Goal: Task Accomplishment & Management: Manage account settings

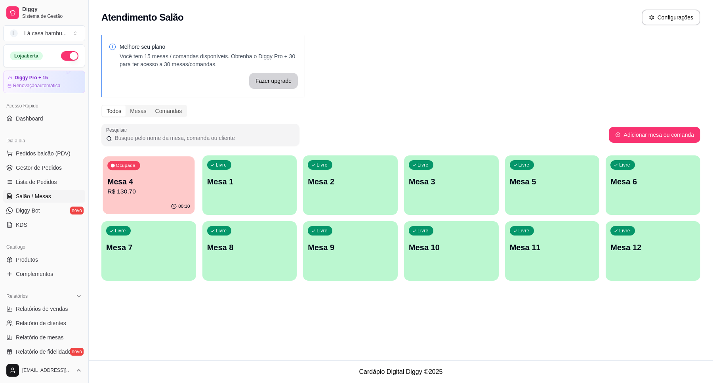
click at [180, 179] on p "Mesa 4" at bounding box center [148, 181] width 82 height 11
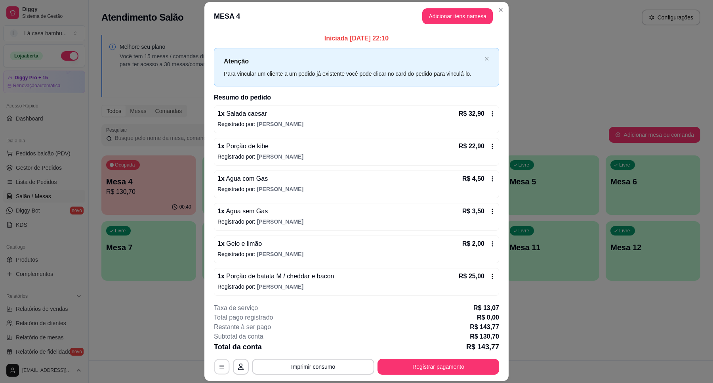
click at [219, 365] on icon "button" at bounding box center [222, 366] width 6 height 6
click at [475, 40] on section "MESA 4 Adicionar itens na mesa Iniciada [DATE] 22:10 Atenção Para vincular um c…" at bounding box center [356, 191] width 304 height 379
click at [454, 17] on button "Adicionar itens na mesa" at bounding box center [457, 15] width 68 height 15
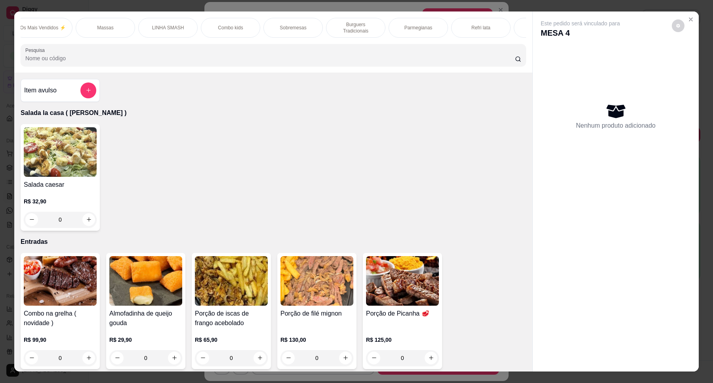
scroll to position [0, 277]
click at [460, 27] on p "Refri lata" at bounding box center [461, 28] width 19 height 6
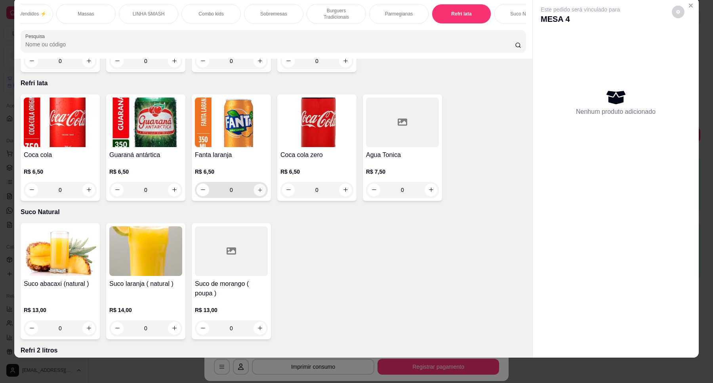
click at [257, 187] on icon "increase-product-quantity" at bounding box center [260, 190] width 6 height 6
type input "1"
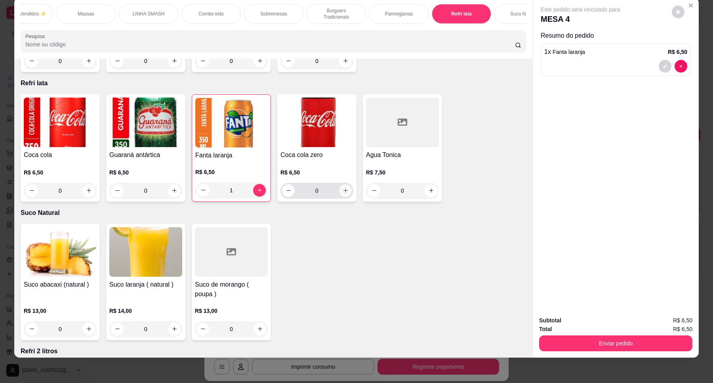
click at [343, 187] on icon "increase-product-quantity" at bounding box center [346, 190] width 6 height 6
type input "1"
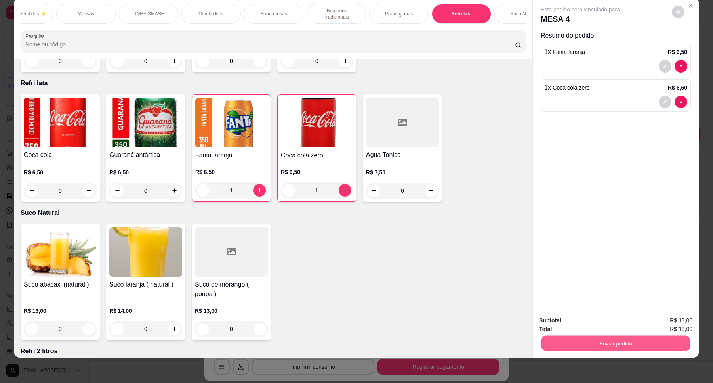
click at [622, 347] on button "Enviar pedido" at bounding box center [615, 342] width 148 height 15
click at [668, 324] on button "Enviar pedido" at bounding box center [671, 323] width 44 height 15
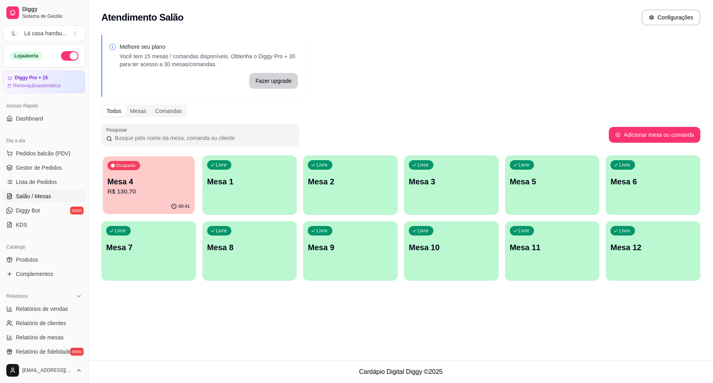
click at [169, 194] on p "R$ 130,70" at bounding box center [148, 191] width 82 height 9
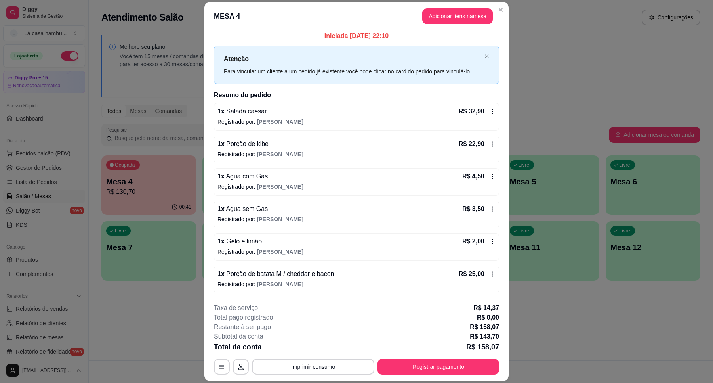
scroll to position [0, 0]
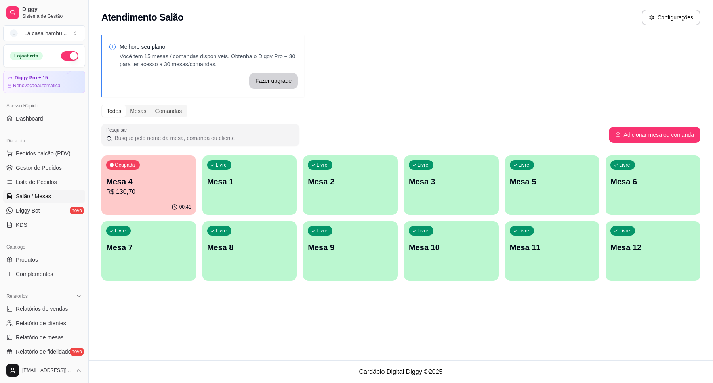
click at [165, 171] on div "Ocupada Mesa 4 R$ 130,70" at bounding box center [148, 177] width 95 height 44
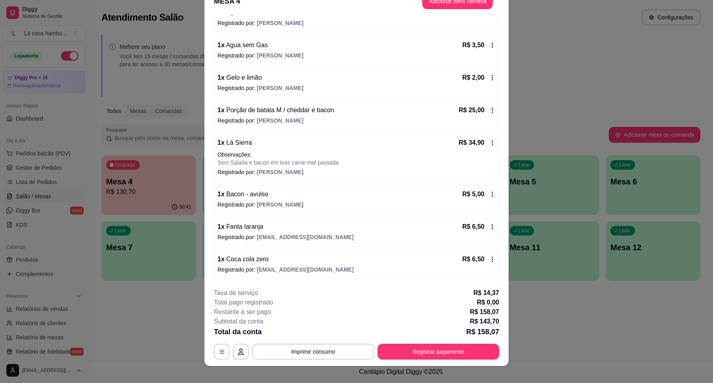
scroll to position [23, 0]
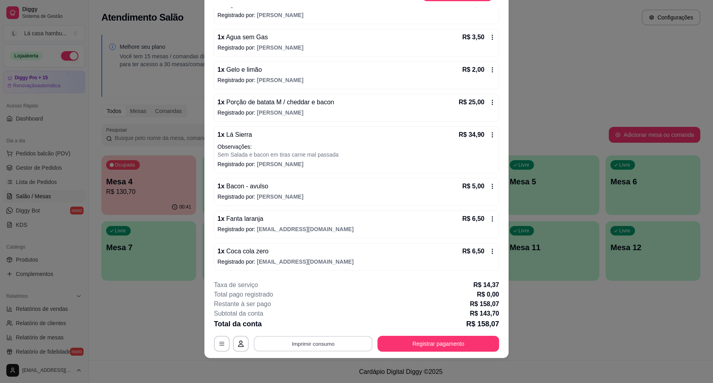
click at [307, 341] on button "Imprimir consumo" at bounding box center [313, 343] width 119 height 15
click at [317, 325] on button "IMPRESSORA" at bounding box center [311, 325] width 57 height 13
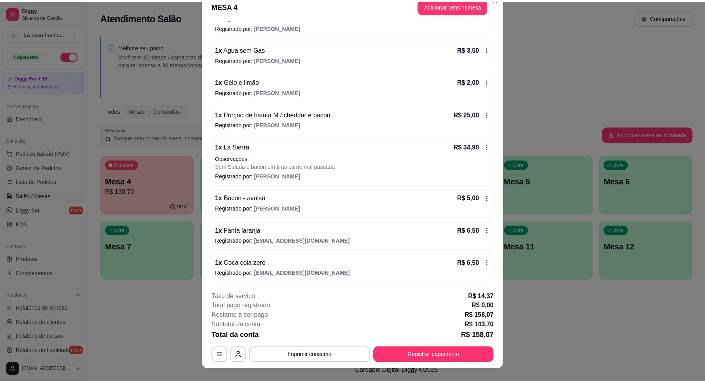
scroll to position [0, 0]
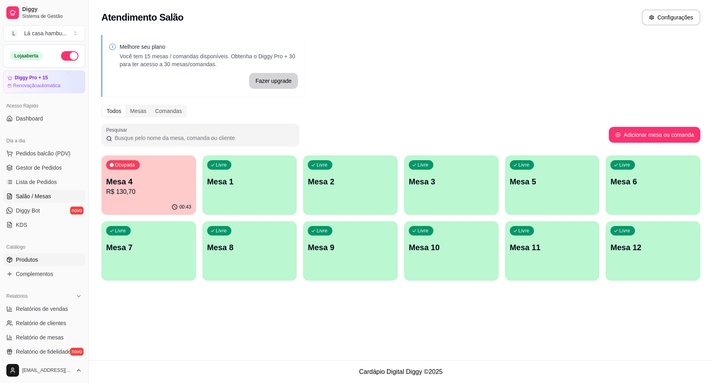
click at [44, 261] on link "Produtos" at bounding box center [44, 259] width 82 height 13
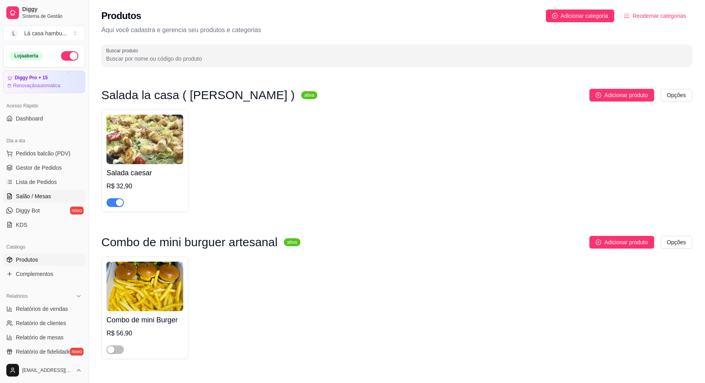
click at [38, 198] on span "Salão / Mesas" at bounding box center [33, 196] width 35 height 8
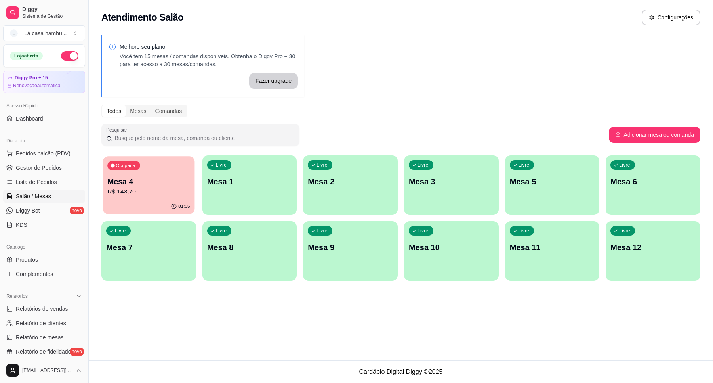
click at [107, 189] on p "R$ 143,70" at bounding box center [148, 191] width 82 height 9
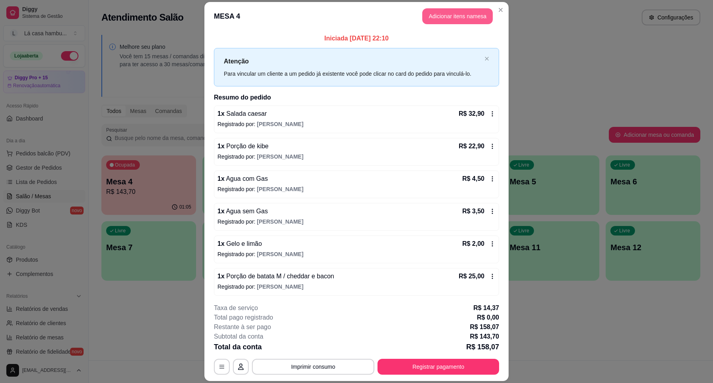
click at [482, 21] on button "Adicionar itens na mesa" at bounding box center [457, 16] width 70 height 16
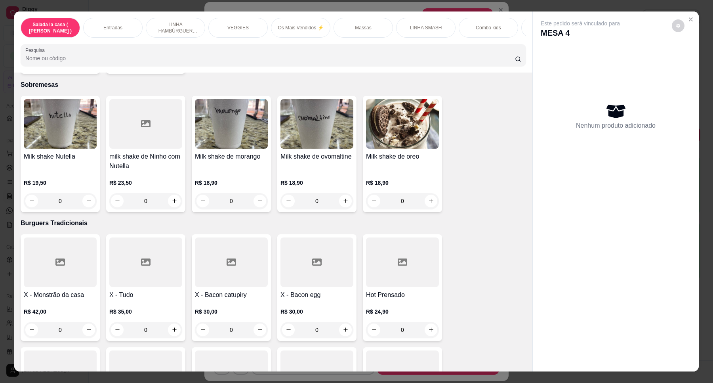
scroll to position [2029, 0]
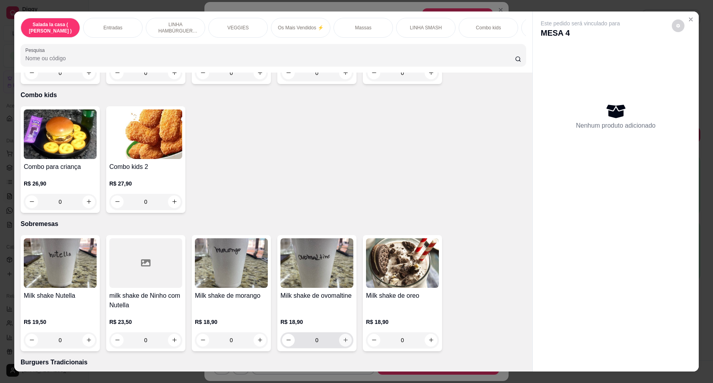
click at [344, 333] on button "increase-product-quantity" at bounding box center [345, 339] width 13 height 13
type input "1"
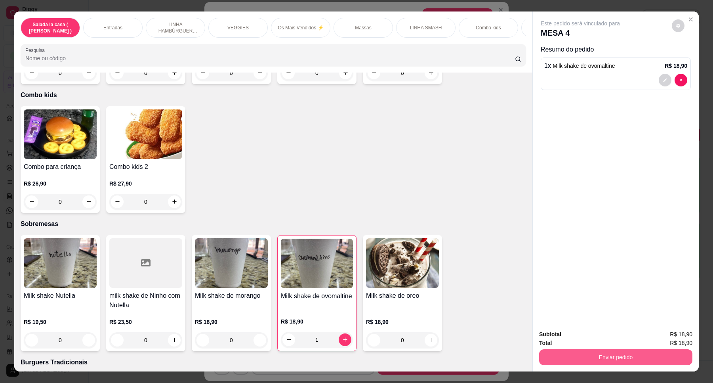
click at [606, 355] on button "Enviar pedido" at bounding box center [615, 357] width 153 height 16
click at [678, 331] on button "Enviar pedido" at bounding box center [671, 337] width 44 height 15
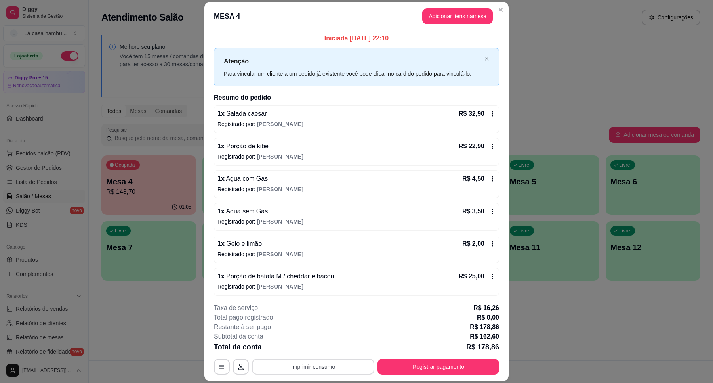
click at [329, 373] on button "Imprimir consumo" at bounding box center [313, 366] width 122 height 16
click at [321, 351] on button "IMPRESSORA" at bounding box center [311, 348] width 57 height 13
click at [402, 364] on button "Registrar pagamento" at bounding box center [438, 366] width 118 height 15
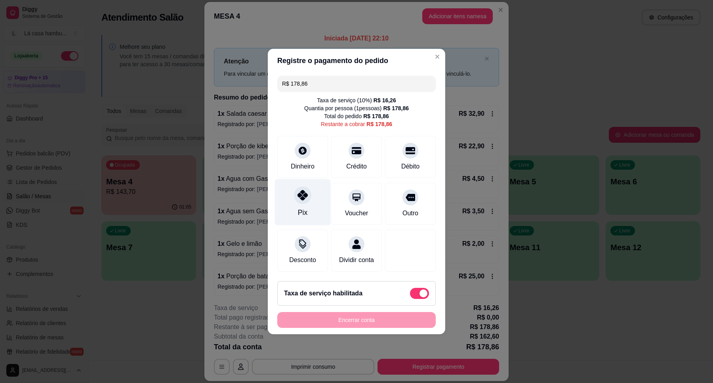
click at [306, 194] on icon at bounding box center [302, 195] width 10 height 10
type input "R$ 0,00"
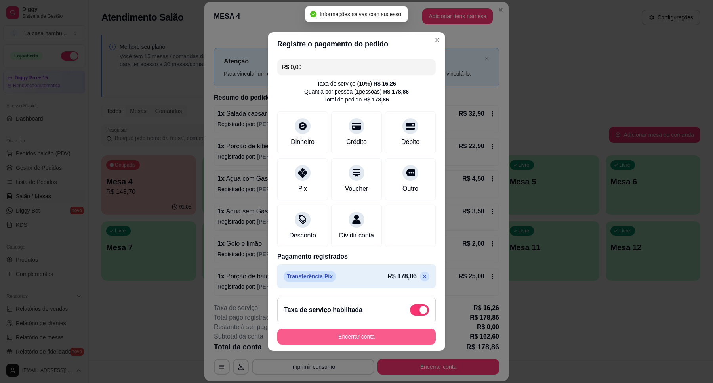
click at [379, 333] on footer "Taxa de serviço habilitada Encerrar conta" at bounding box center [356, 320] width 177 height 59
click at [379, 344] on button "Encerrar conta" at bounding box center [356, 336] width 158 height 16
